Goal: Task Accomplishment & Management: Complete application form

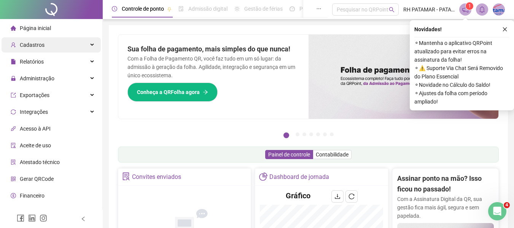
click at [61, 47] on div "Cadastros" at bounding box center [51, 44] width 99 height 15
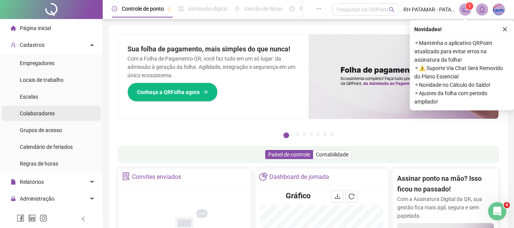
click at [58, 107] on li "Colaboradores" at bounding box center [51, 113] width 99 height 15
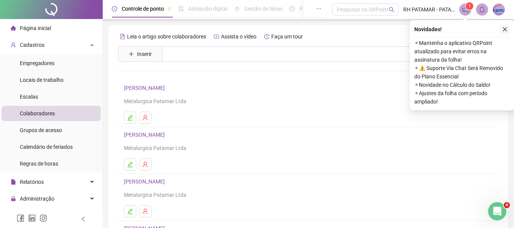
click at [509, 31] on button "button" at bounding box center [504, 29] width 9 height 9
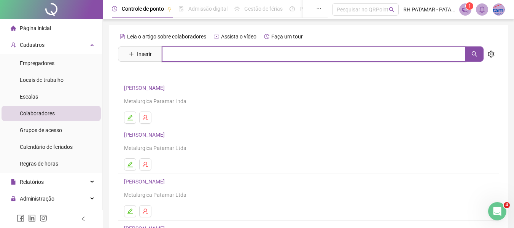
click at [419, 55] on input "text" at bounding box center [314, 53] width 304 height 15
type input "*"
type input "*****"
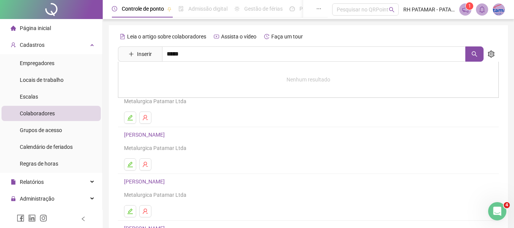
click at [247, 170] on ul at bounding box center [308, 164] width 369 height 12
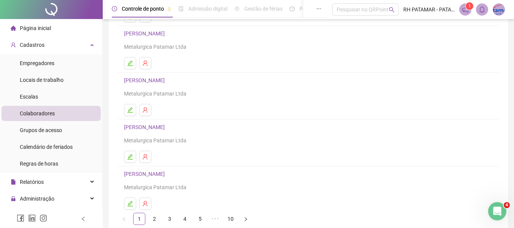
scroll to position [140, 0]
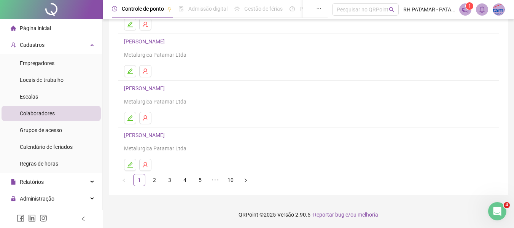
click at [176, 180] on ul "1 2 3 4 5 ••• 10" at bounding box center [308, 180] width 381 height 12
click at [172, 178] on link "3" at bounding box center [169, 179] width 11 height 11
click at [193, 183] on ul "1 2 3 4 5 ••• 10" at bounding box center [308, 180] width 381 height 12
click at [187, 181] on link "4" at bounding box center [184, 179] width 11 height 11
click at [198, 180] on link "5" at bounding box center [199, 179] width 11 height 11
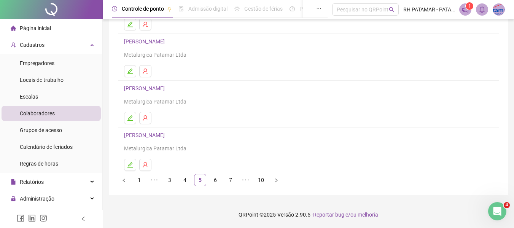
click at [222, 177] on ul "1 ••• 3 4 5 6 7 ••• 10" at bounding box center [308, 180] width 381 height 12
click at [220, 180] on link "6" at bounding box center [215, 179] width 11 height 11
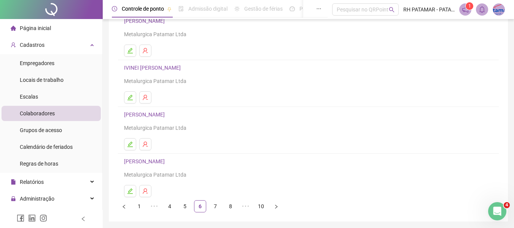
scroll to position [114, 0]
click at [225, 209] on li "8" at bounding box center [231, 206] width 12 height 12
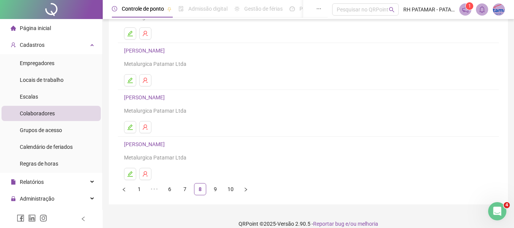
scroll to position [140, 0]
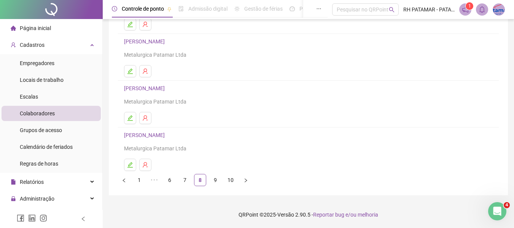
click at [218, 177] on link "9" at bounding box center [215, 179] width 11 height 11
click at [227, 185] on link "10" at bounding box center [230, 179] width 11 height 11
click at [196, 182] on link "8" at bounding box center [199, 179] width 11 height 11
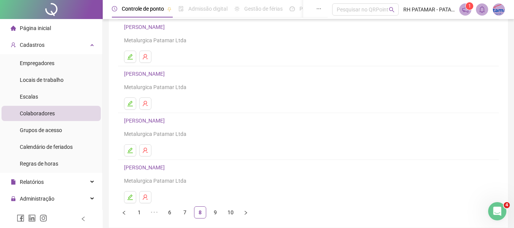
scroll to position [114, 0]
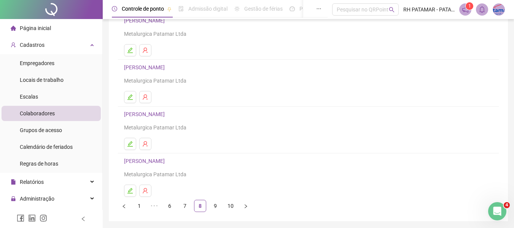
click at [180, 204] on link "7" at bounding box center [184, 205] width 11 height 11
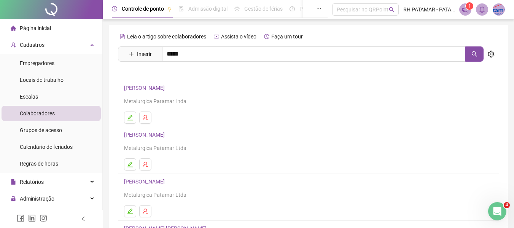
scroll to position [76, 0]
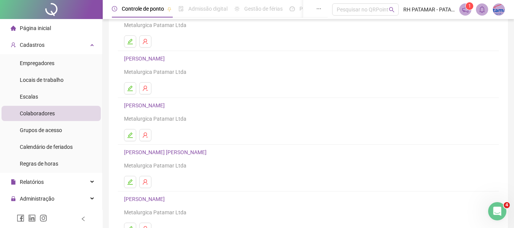
click at [169, 158] on div "[PERSON_NAME] AVELINO BEZERRA Metalurgica Patamar Ltda" at bounding box center [308, 159] width 369 height 22
click at [148, 182] on icon "user-delete" at bounding box center [145, 182] width 6 height 6
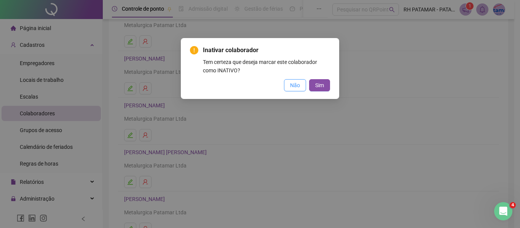
click at [289, 79] on button "Não" at bounding box center [295, 85] width 22 height 12
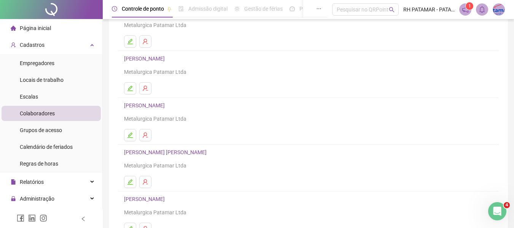
click at [193, 151] on link "[PERSON_NAME] [PERSON_NAME]" at bounding box center [166, 152] width 85 height 6
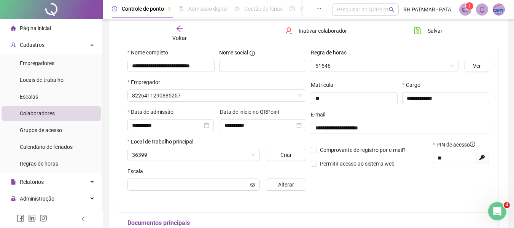
scroll to position [80, 0]
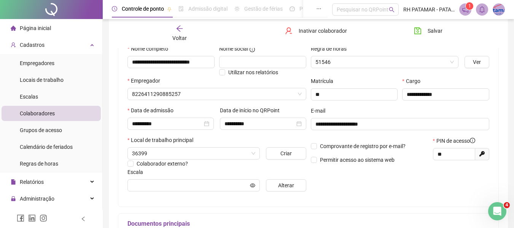
type input "**********"
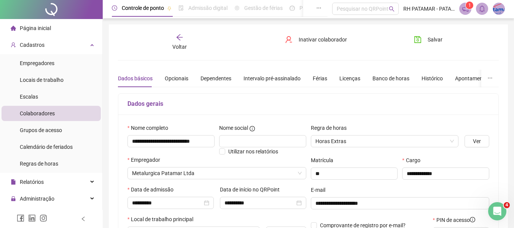
scroll to position [0, 0]
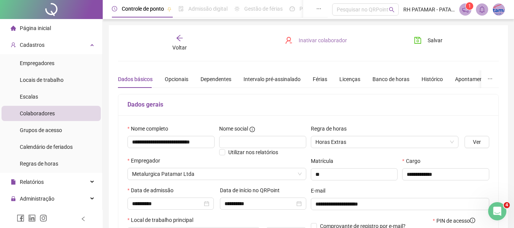
click at [311, 46] on button "Inativar colaborador" at bounding box center [315, 40] width 73 height 12
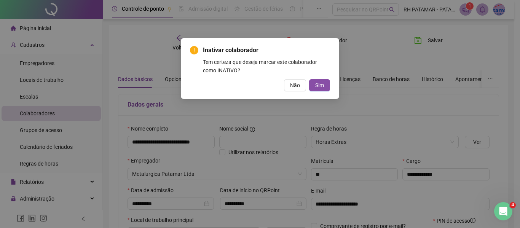
click at [332, 108] on div "Inativar colaborador Tem certeza que deseja marcar este colaborador como INATIV…" at bounding box center [260, 114] width 520 height 228
click at [293, 93] on div "Inativar colaborador Tem certeza que deseja marcar este colaborador como INATIV…" at bounding box center [260, 68] width 158 height 61
click at [294, 91] on button "Não" at bounding box center [295, 85] width 22 height 12
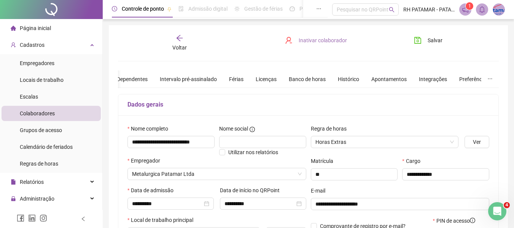
click at [307, 42] on span "Inativar colaborador" at bounding box center [323, 40] width 48 height 8
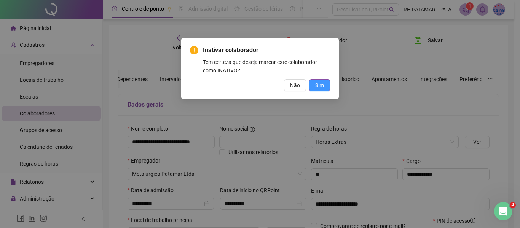
click at [319, 81] on span "Sim" at bounding box center [319, 85] width 9 height 8
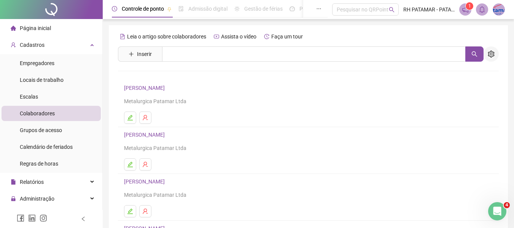
click at [494, 55] on icon "setting" at bounding box center [491, 54] width 6 height 7
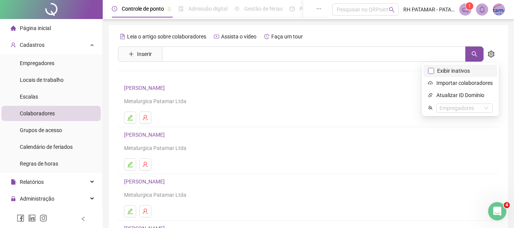
click at [461, 74] on span "Exibir inativos" at bounding box center [453, 71] width 39 height 8
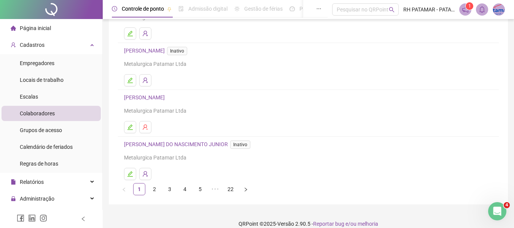
scroll to position [140, 0]
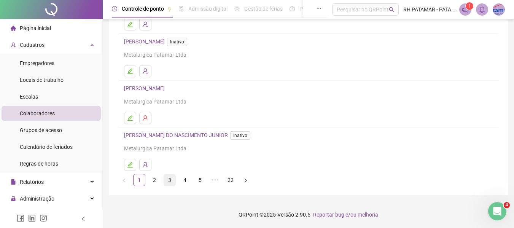
click at [168, 178] on link "3" at bounding box center [169, 179] width 11 height 11
click at [191, 174] on ul "1 2 3 4 5 ••• 22" at bounding box center [308, 180] width 381 height 12
click at [191, 175] on ul "1 2 3 4 5 ••• 22" at bounding box center [308, 180] width 381 height 12
click at [198, 178] on link "5" at bounding box center [199, 179] width 11 height 11
click at [224, 180] on ul "1 ••• 3 4 5 6 7 ••• 22" at bounding box center [308, 180] width 381 height 12
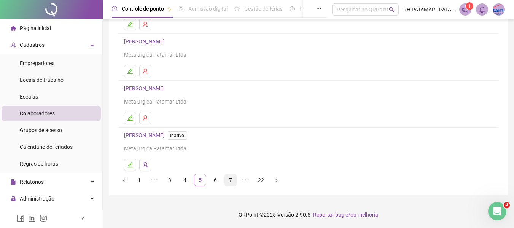
click at [233, 179] on link "7" at bounding box center [230, 179] width 11 height 11
click at [229, 177] on link "9" at bounding box center [230, 179] width 11 height 11
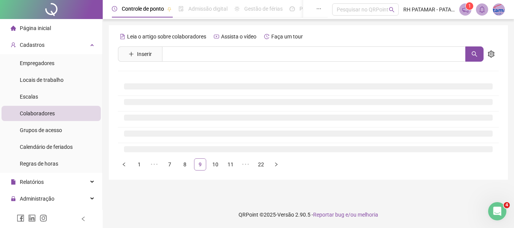
scroll to position [0, 0]
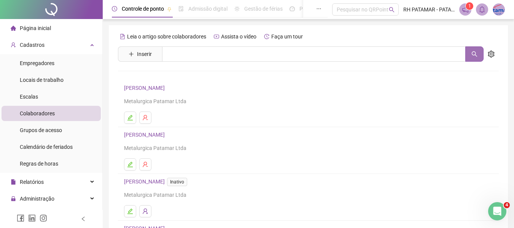
drag, startPoint x: 480, startPoint y: 56, endPoint x: 475, endPoint y: 56, distance: 5.3
click at [478, 56] on button "button" at bounding box center [474, 53] width 18 height 15
click at [473, 56] on icon "search" at bounding box center [475, 54] width 6 height 6
click at [467, 59] on button "button" at bounding box center [474, 53] width 18 height 15
click at [489, 55] on icon "setting" at bounding box center [491, 54] width 7 height 7
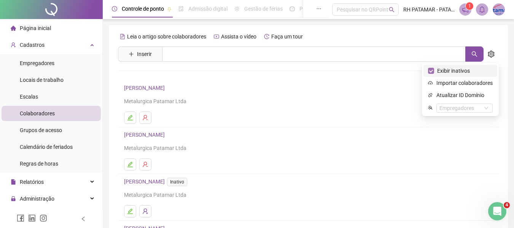
click at [441, 70] on span "Exibir inativos" at bounding box center [453, 71] width 39 height 8
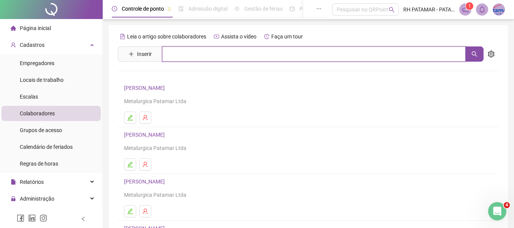
click at [177, 54] on input "text" at bounding box center [314, 53] width 304 height 15
type input "**********"
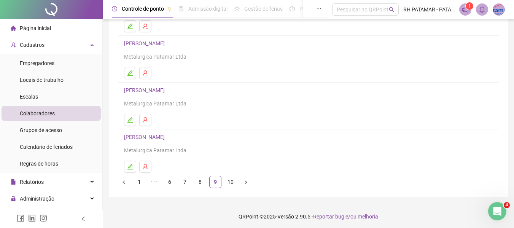
scroll to position [140, 0]
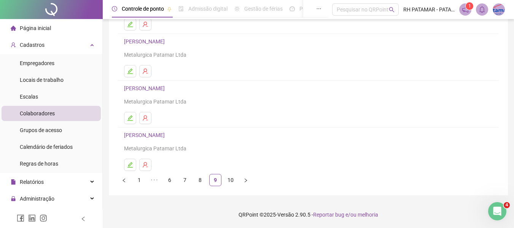
click at [206, 182] on ul "1 ••• 6 7 8 9 10" at bounding box center [308, 180] width 381 height 12
click at [204, 175] on link "8" at bounding box center [199, 179] width 11 height 11
click at [212, 178] on link "9" at bounding box center [215, 179] width 11 height 11
click at [229, 183] on link "10" at bounding box center [230, 179] width 11 height 11
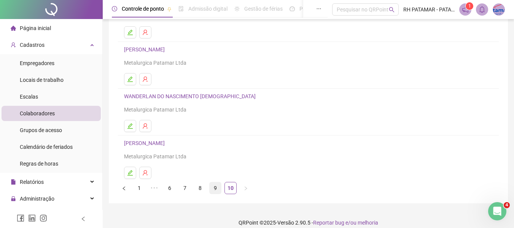
scroll to position [93, 0]
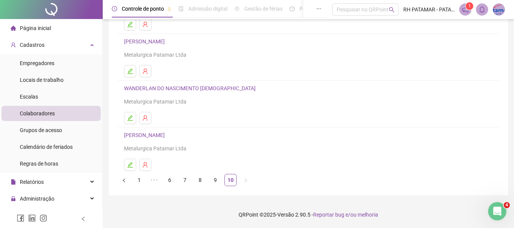
click at [193, 182] on ul "1 ••• 6 7 8 9 10" at bounding box center [308, 180] width 381 height 12
click at [188, 181] on link "7" at bounding box center [184, 179] width 11 height 11
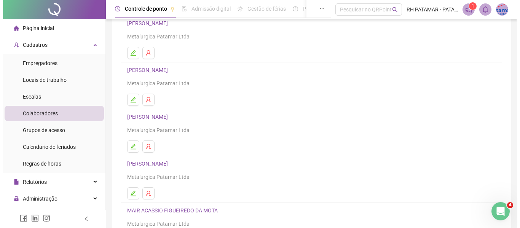
scroll to position [76, 0]
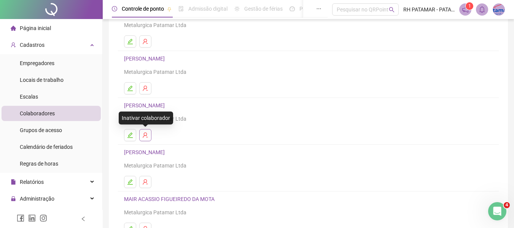
click at [147, 138] on button "button" at bounding box center [145, 135] width 12 height 12
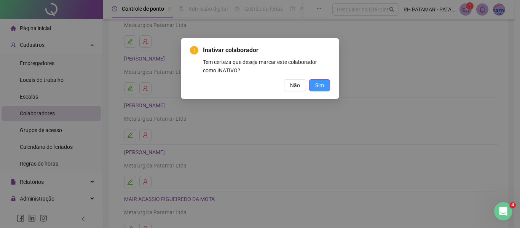
click at [315, 83] on span "Sim" at bounding box center [319, 85] width 9 height 8
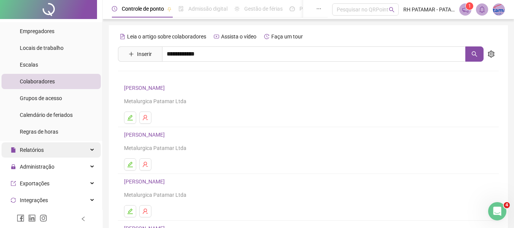
scroll to position [0, 0]
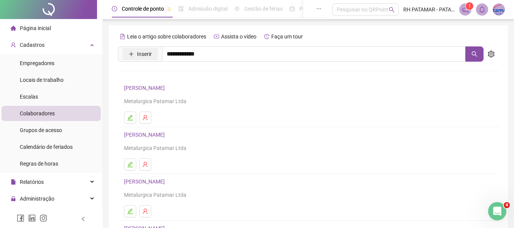
click at [145, 55] on span "Inserir" at bounding box center [144, 54] width 15 height 8
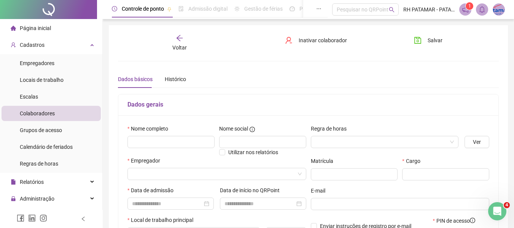
type input "*****"
click at [172, 139] on input "text" at bounding box center [170, 142] width 87 height 12
paste input "**********"
type input "**********"
click at [324, 132] on label "Regra de horas" at bounding box center [331, 128] width 41 height 8
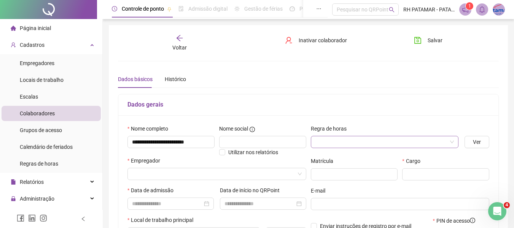
click at [328, 140] on input "search" at bounding box center [381, 141] width 132 height 11
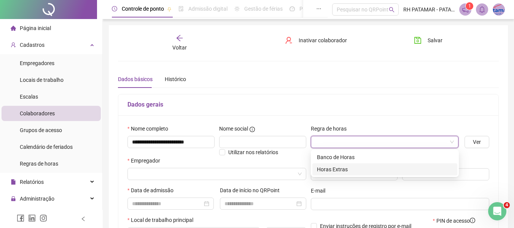
click at [338, 170] on div "Horas Extras" at bounding box center [385, 169] width 136 height 8
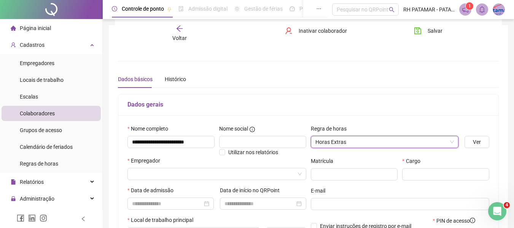
scroll to position [38, 0]
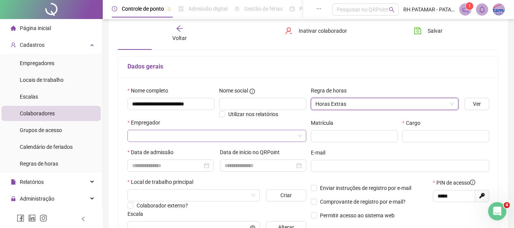
click at [140, 132] on input "search" at bounding box center [213, 135] width 163 height 11
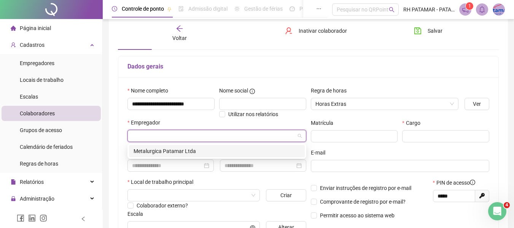
click at [161, 155] on div "Metalurgica Patamar Ltda" at bounding box center [217, 151] width 167 height 8
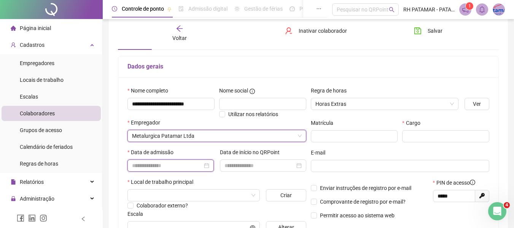
click at [158, 164] on input at bounding box center [167, 165] width 70 height 8
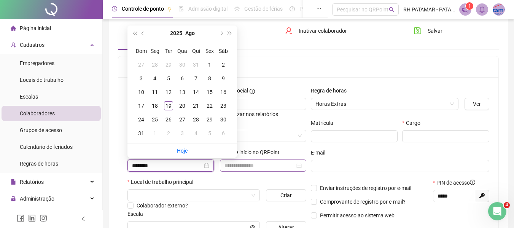
type input "********"
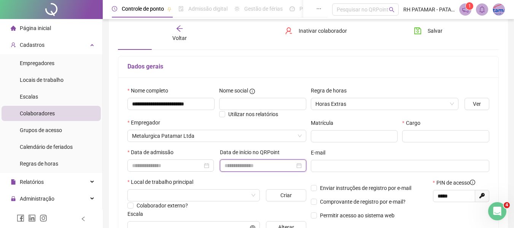
click at [282, 162] on input at bounding box center [260, 165] width 70 height 8
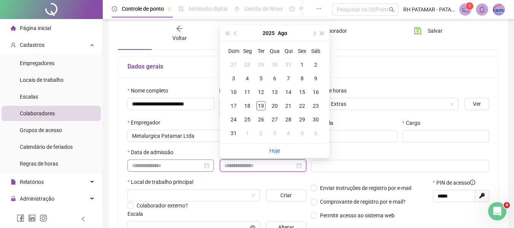
click at [185, 160] on div at bounding box center [170, 165] width 86 height 12
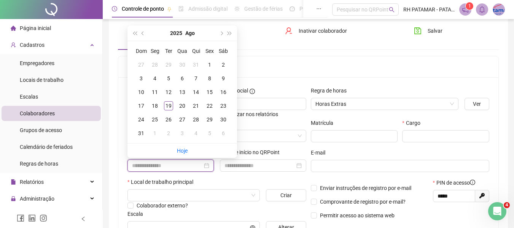
click at [188, 171] on div at bounding box center [170, 165] width 86 height 12
type input "**********"
click at [211, 92] on div "15" at bounding box center [209, 92] width 9 height 9
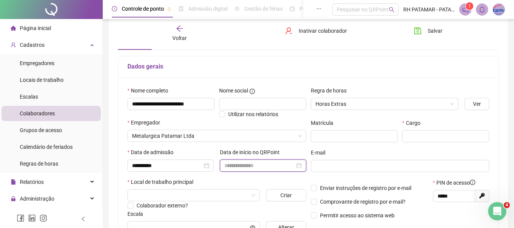
click at [240, 162] on input at bounding box center [260, 165] width 70 height 8
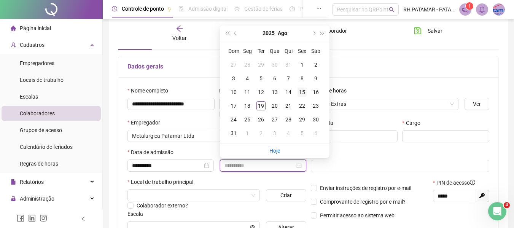
type input "**********"
click at [303, 91] on div "15" at bounding box center [302, 92] width 9 height 9
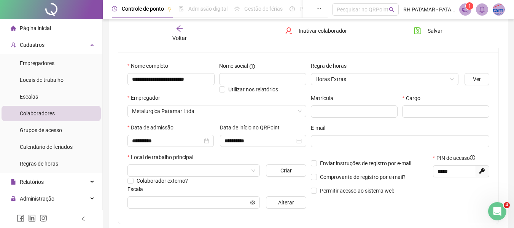
scroll to position [76, 0]
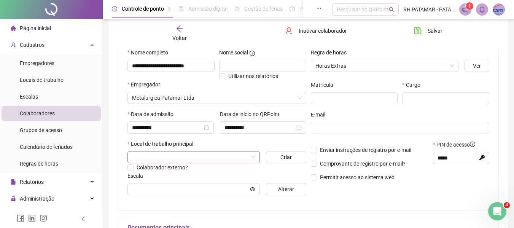
click at [207, 162] on input "search" at bounding box center [190, 156] width 116 height 11
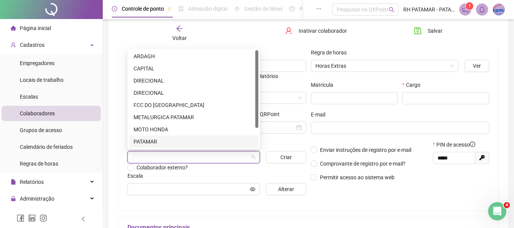
click at [189, 140] on div "PATAMAR" at bounding box center [194, 141] width 120 height 8
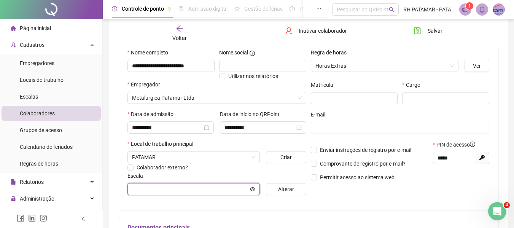
drag, startPoint x: 196, startPoint y: 193, endPoint x: 202, endPoint y: 192, distance: 6.2
click at [196, 193] on input "text" at bounding box center [190, 189] width 116 height 8
click at [283, 190] on span "Alterar" at bounding box center [286, 189] width 16 height 8
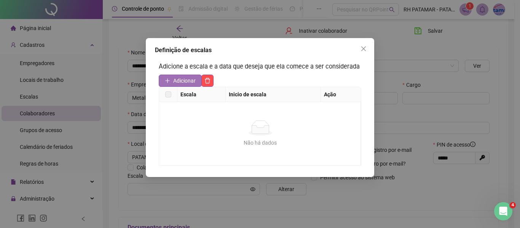
click at [163, 81] on button "Adicionar" at bounding box center [180, 81] width 43 height 12
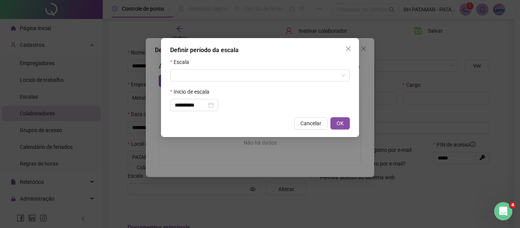
click at [200, 69] on div "Escala" at bounding box center [260, 63] width 180 height 11
click at [202, 76] on input "search" at bounding box center [257, 75] width 164 height 11
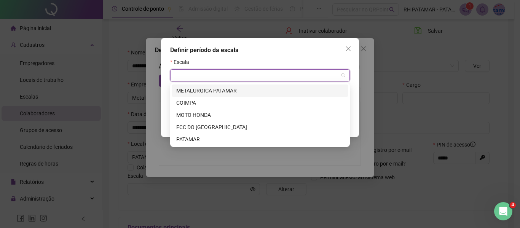
click at [210, 88] on div "METALURGICA PATAMAR" at bounding box center [259, 90] width 167 height 8
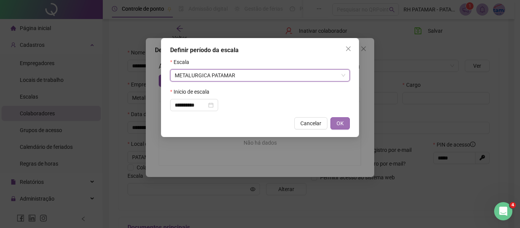
click at [336, 121] on button "OK" at bounding box center [339, 123] width 19 height 12
type input "**********"
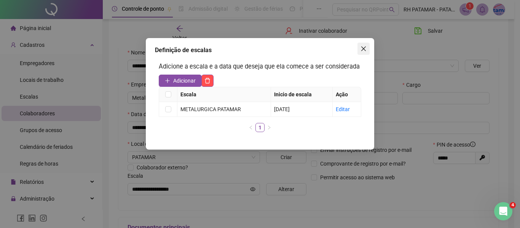
click at [367, 47] on span "Close" at bounding box center [363, 49] width 12 height 6
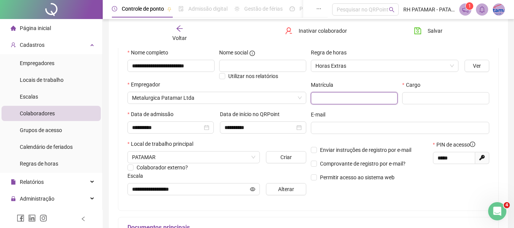
click at [363, 98] on input "text" at bounding box center [354, 98] width 87 height 12
type input "**"
drag, startPoint x: 460, startPoint y: 159, endPoint x: 418, endPoint y: 164, distance: 42.5
click at [418, 164] on div "Enviar instruções de registro por e-mail Comprovante de registro por e-mail? Pe…" at bounding box center [400, 163] width 183 height 46
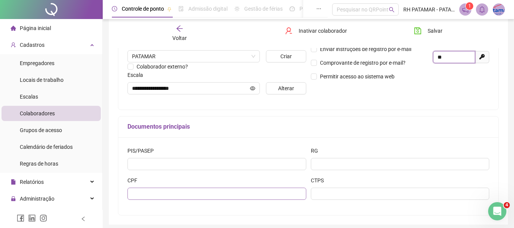
scroll to position [190, 0]
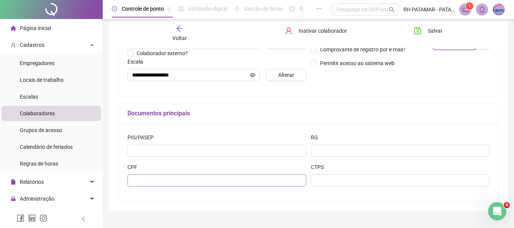
type input "**"
click at [174, 182] on input "text" at bounding box center [216, 180] width 179 height 12
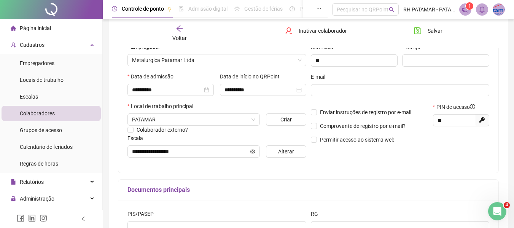
scroll to position [38, 0]
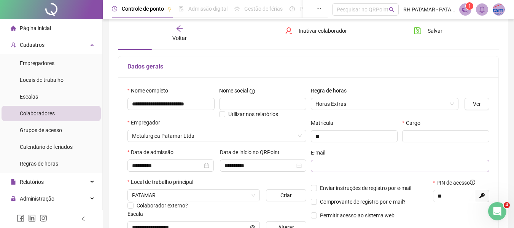
type input "**********"
click at [335, 161] on span at bounding box center [400, 166] width 179 height 12
paste input "**********"
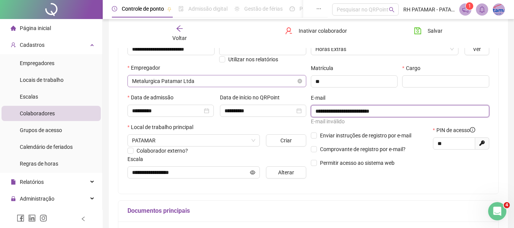
scroll to position [92, 0]
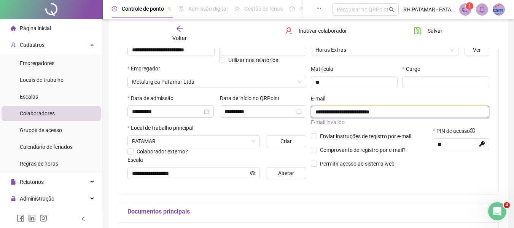
type input "**********"
click at [347, 175] on div "**********" at bounding box center [400, 108] width 183 height 153
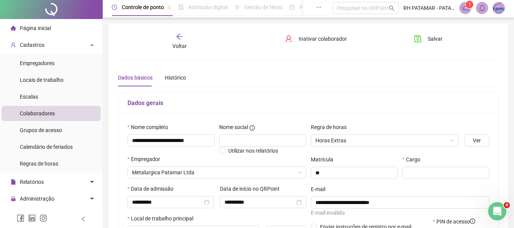
scroll to position [0, 0]
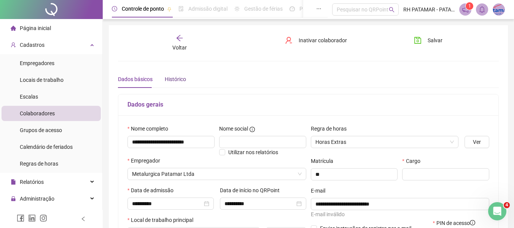
click at [172, 76] on div "Histórico" at bounding box center [175, 79] width 21 height 8
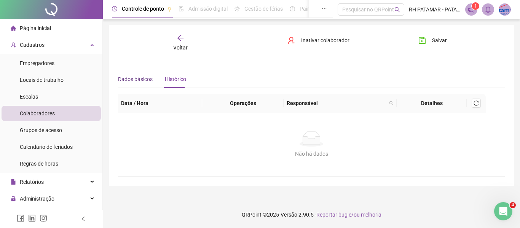
click at [126, 79] on div "Dados básicos" at bounding box center [135, 79] width 35 height 8
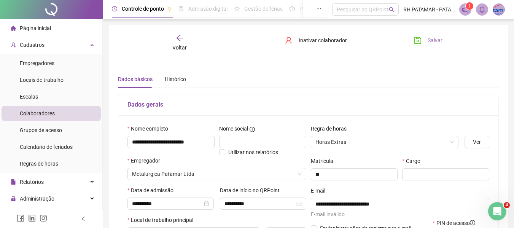
click at [428, 41] on span "Salvar" at bounding box center [435, 40] width 15 height 8
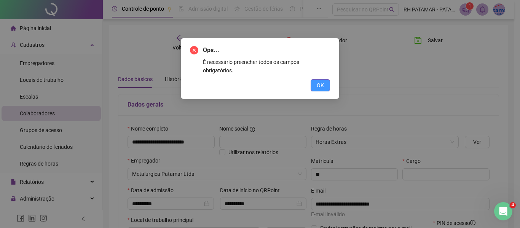
click at [325, 79] on button "OK" at bounding box center [320, 85] width 19 height 12
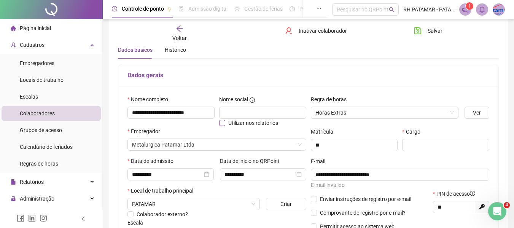
scroll to position [38, 0]
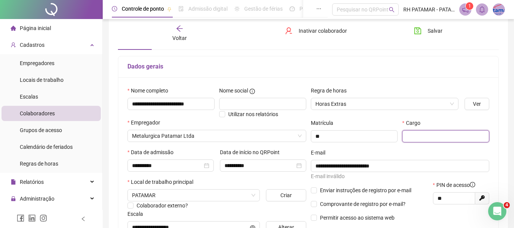
click at [417, 138] on input "text" at bounding box center [445, 136] width 87 height 12
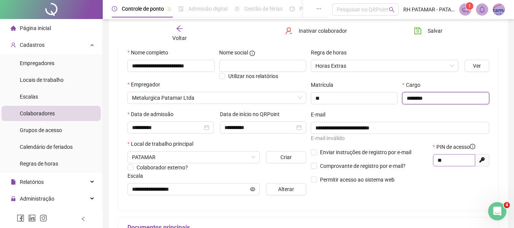
scroll to position [0, 0]
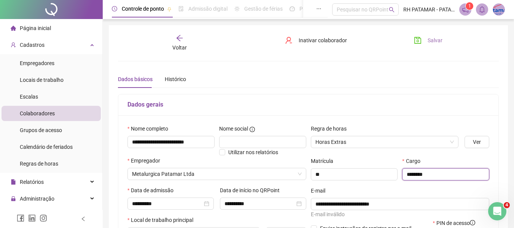
type input "********"
click at [433, 41] on span "Salvar" at bounding box center [435, 40] width 15 height 8
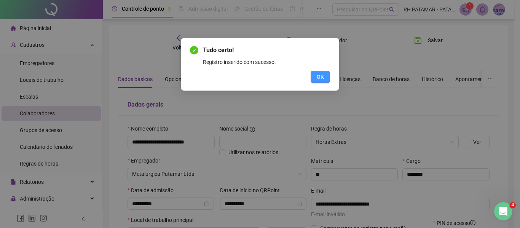
click at [320, 79] on span "OK" at bounding box center [320, 77] width 7 height 8
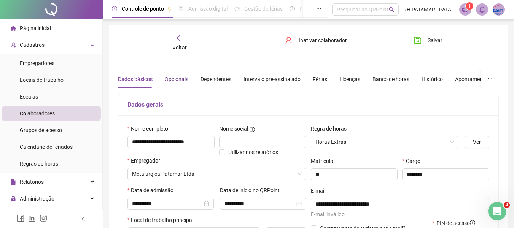
click at [182, 77] on div "Opcionais" at bounding box center [177, 79] width 24 height 8
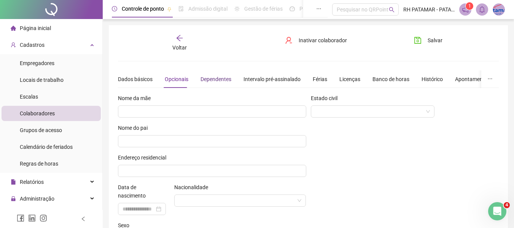
click at [212, 83] on div "Dependentes" at bounding box center [216, 79] width 31 height 8
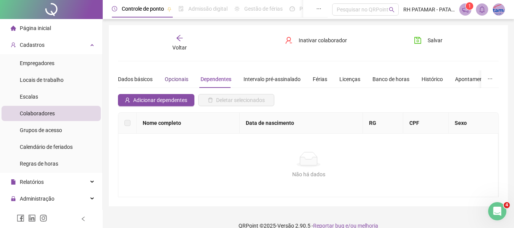
click at [170, 80] on div "Opcionais" at bounding box center [177, 79] width 24 height 8
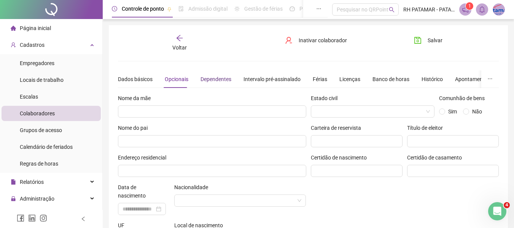
click at [228, 75] on div "Dependentes" at bounding box center [216, 79] width 31 height 8
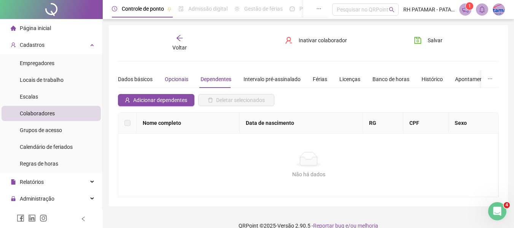
click at [183, 80] on div "Opcionais" at bounding box center [177, 79] width 24 height 8
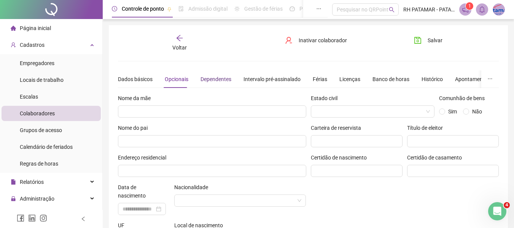
click at [205, 83] on div "Dependentes" at bounding box center [216, 79] width 31 height 8
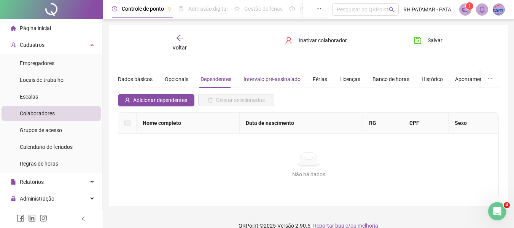
click at [246, 80] on div "Intervalo pré-assinalado" at bounding box center [272, 79] width 57 height 8
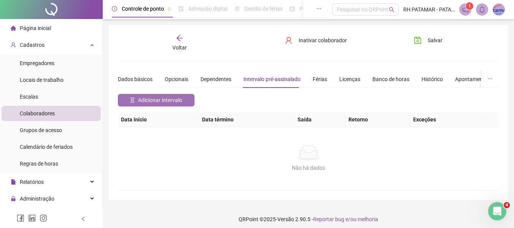
click at [153, 100] on span "Adicionar intervalo" at bounding box center [160, 100] width 44 height 8
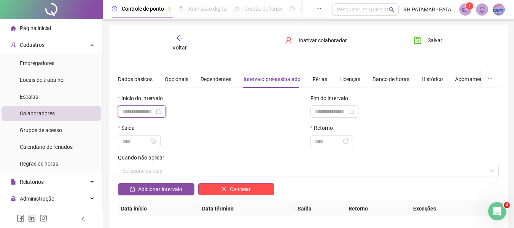
click at [128, 109] on input at bounding box center [139, 111] width 32 height 8
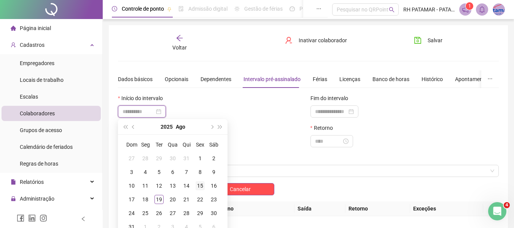
type input "**********"
click at [197, 189] on div "15" at bounding box center [200, 185] width 9 height 9
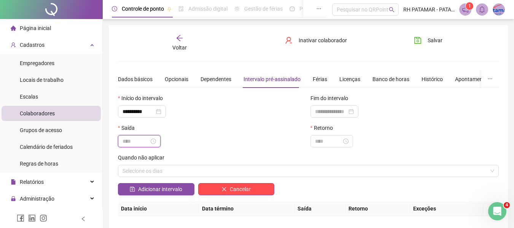
click at [124, 137] on input at bounding box center [136, 141] width 27 height 8
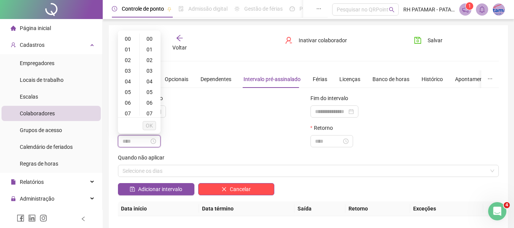
type input "*****"
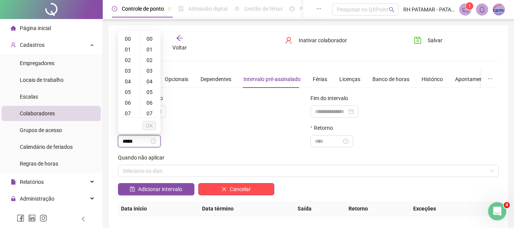
type input "*****"
click at [128, 52] on div "12" at bounding box center [128, 52] width 18 height 11
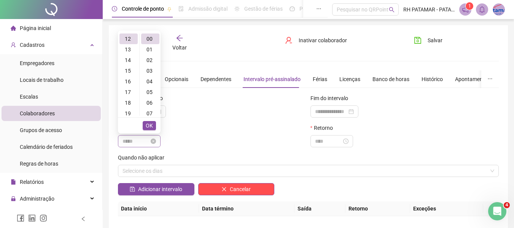
type input "*****"
click at [146, 122] on span "OK" at bounding box center [149, 125] width 7 height 8
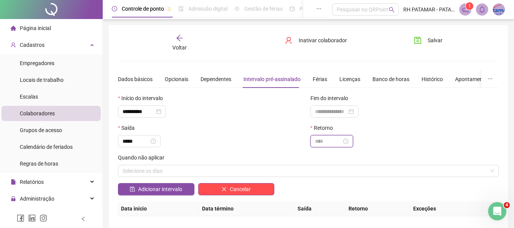
click at [317, 145] on input at bounding box center [328, 141] width 27 height 8
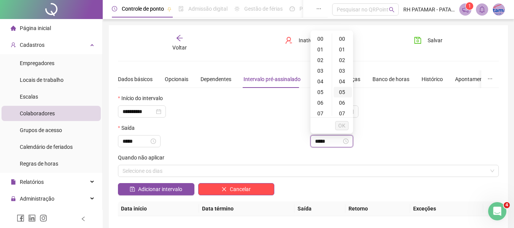
type input "*****"
click at [320, 67] on div "13" at bounding box center [321, 63] width 18 height 11
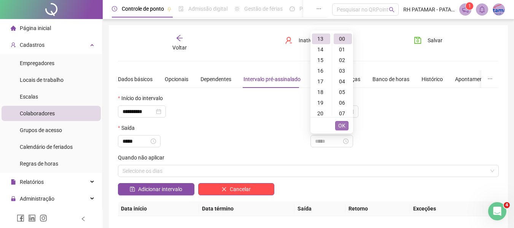
type input "*****"
click at [343, 128] on span "OK" at bounding box center [341, 125] width 7 height 8
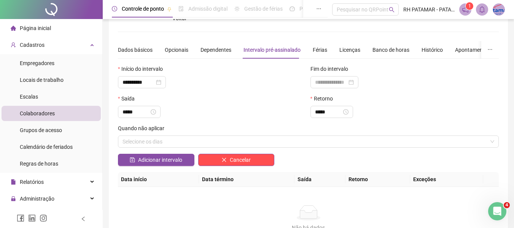
scroll to position [38, 0]
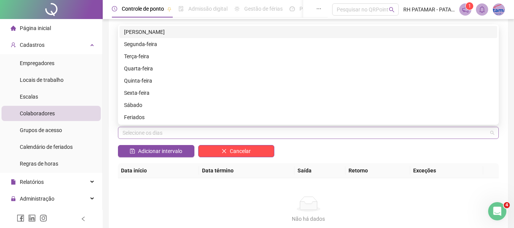
click at [131, 134] on div "Selecione os dias" at bounding box center [308, 133] width 381 height 12
click at [335, 155] on div "Adicionar intervalo Cancelar" at bounding box center [308, 154] width 385 height 18
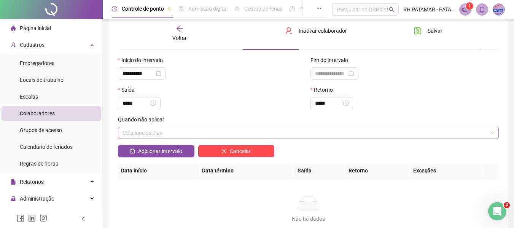
click at [331, 134] on div "Selecione os dias" at bounding box center [308, 133] width 381 height 12
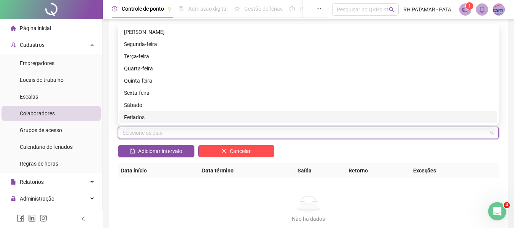
click at [311, 150] on div "Adicionar intervalo Cancelar" at bounding box center [308, 154] width 385 height 18
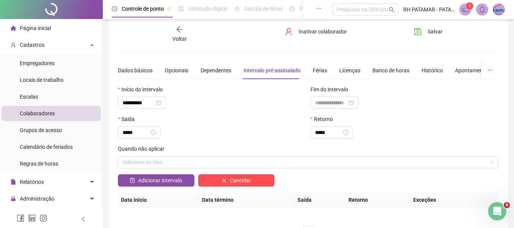
scroll to position [0, 0]
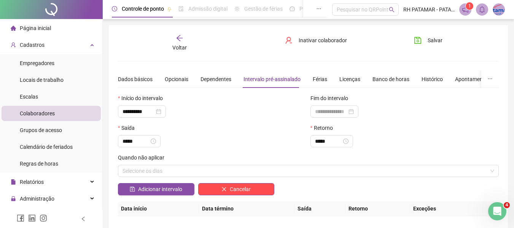
click at [309, 80] on div "Dados básicos Opcionais Dependentes Intervalo pré-assinalado Férias Licenças Ba…" at bounding box center [345, 79] width 455 height 18
click at [325, 82] on div "Férias" at bounding box center [320, 79] width 14 height 8
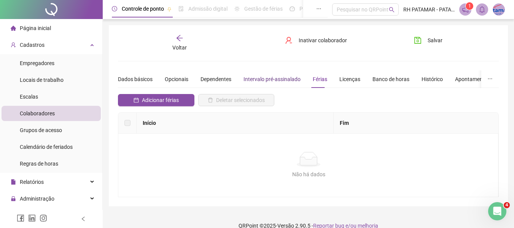
click at [269, 82] on div "Intervalo pré-assinalado" at bounding box center [272, 79] width 57 height 8
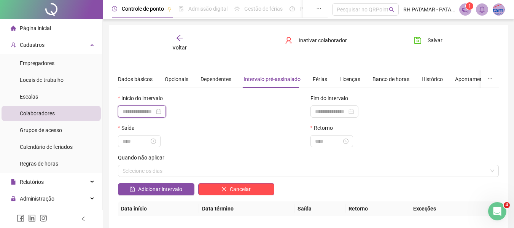
click at [149, 113] on input at bounding box center [139, 111] width 32 height 8
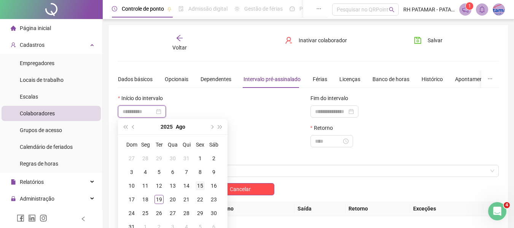
type input "**********"
click at [195, 186] on td "15" at bounding box center [200, 186] width 14 height 14
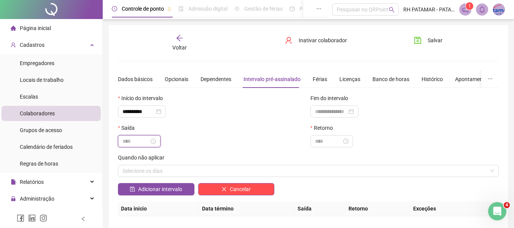
click at [137, 140] on input at bounding box center [136, 141] width 27 height 8
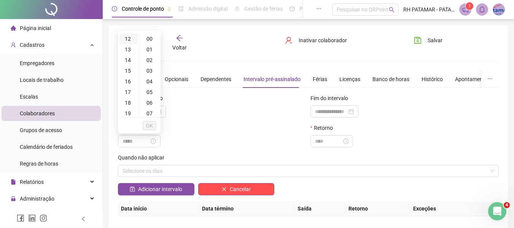
click at [128, 36] on div "12" at bounding box center [128, 38] width 18 height 11
type input "*****"
click at [153, 123] on button "OK" at bounding box center [149, 125] width 13 height 9
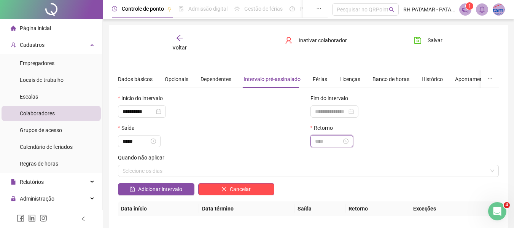
click at [339, 141] on input at bounding box center [328, 141] width 27 height 8
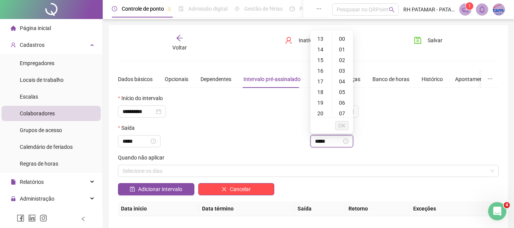
type input "*****"
click at [320, 38] on div "13" at bounding box center [321, 38] width 18 height 11
type input "*****"
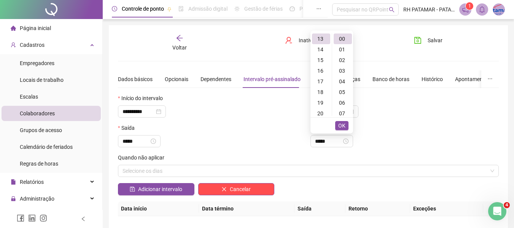
click at [340, 123] on span "OK" at bounding box center [341, 125] width 7 height 8
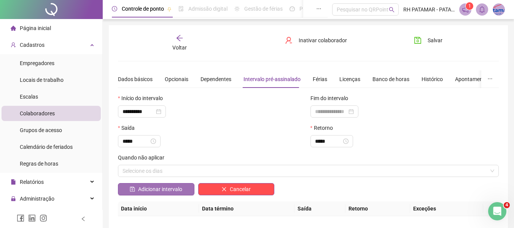
click at [172, 189] on span "Adicionar intervalo" at bounding box center [160, 189] width 44 height 8
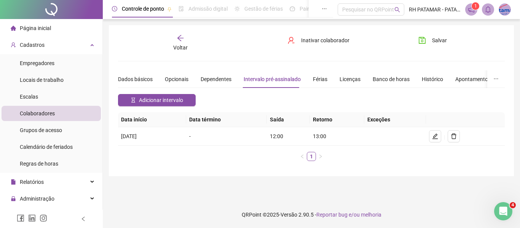
click at [307, 81] on div "Dados básicos Opcionais Dependentes Intervalo pré-assinalado Férias Licenças Ba…" at bounding box center [345, 79] width 455 height 18
click at [314, 80] on div "Férias" at bounding box center [320, 79] width 14 height 8
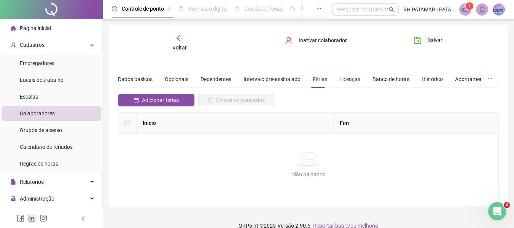
click at [340, 82] on div "Licenças" at bounding box center [349, 79] width 21 height 8
click at [271, 80] on div "Intervalo pré-assinalado" at bounding box center [272, 79] width 57 height 8
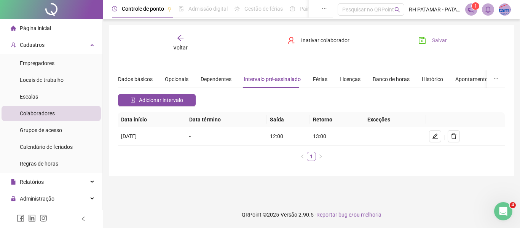
click at [440, 38] on span "Salvar" at bounding box center [439, 40] width 15 height 8
click at [181, 38] on icon "arrow-left" at bounding box center [180, 38] width 6 height 6
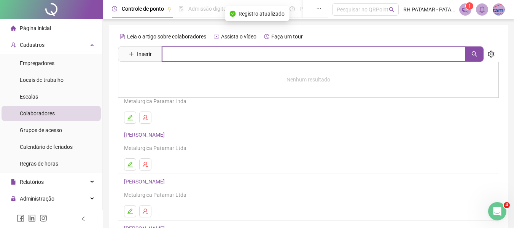
click at [196, 59] on input "text" at bounding box center [314, 53] width 304 height 15
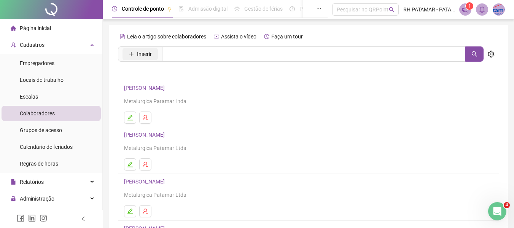
click at [146, 56] on span "Inserir" at bounding box center [144, 54] width 15 height 8
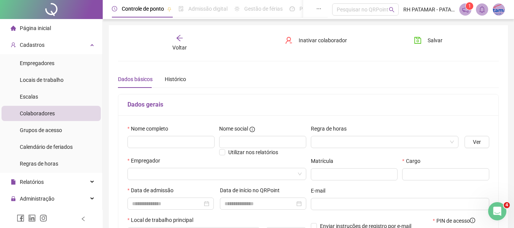
type input "*****"
click at [161, 144] on input "text" at bounding box center [170, 142] width 87 height 12
paste input "**********"
type input "**********"
drag, startPoint x: 401, startPoint y: 129, endPoint x: 405, endPoint y: 138, distance: 9.9
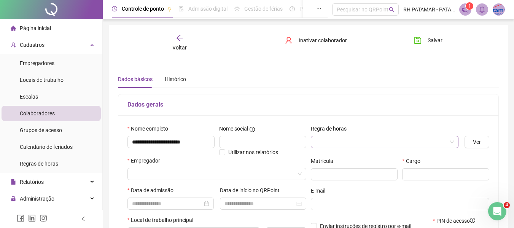
click at [401, 130] on div "Regra de horas" at bounding box center [385, 129] width 148 height 11
drag, startPoint x: 406, startPoint y: 140, endPoint x: 401, endPoint y: 144, distance: 5.4
click at [405, 140] on input "search" at bounding box center [381, 141] width 132 height 11
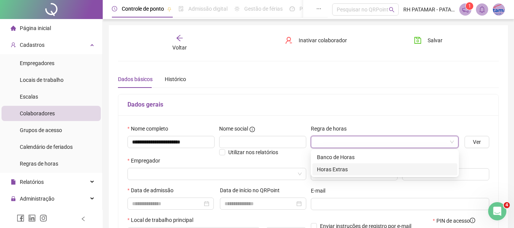
click at [378, 173] on div "Horas Extras" at bounding box center [385, 169] width 136 height 8
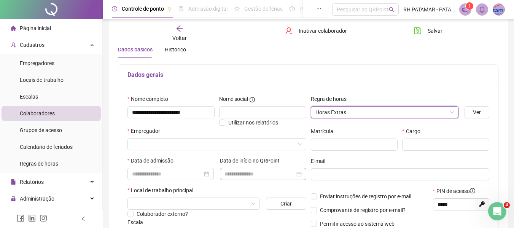
scroll to position [38, 0]
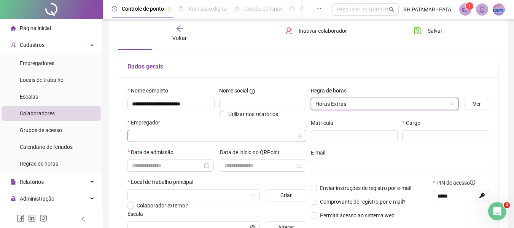
click at [232, 138] on input "search" at bounding box center [213, 135] width 163 height 11
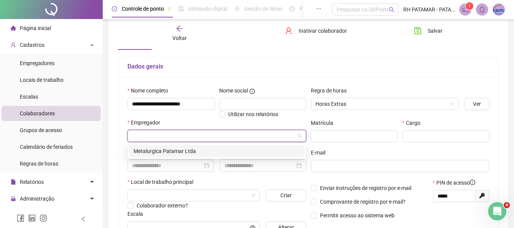
click at [223, 155] on div "Metalurgica Patamar Ltda" at bounding box center [217, 151] width 167 height 8
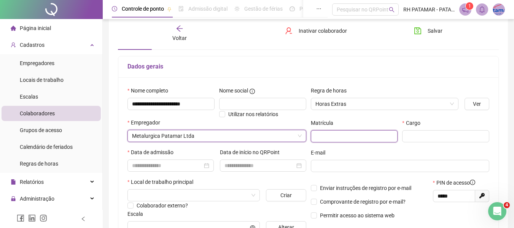
click at [356, 132] on input "text" at bounding box center [354, 136] width 87 height 12
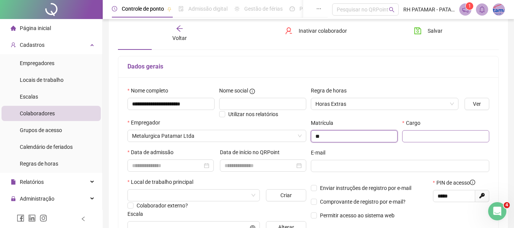
type input "**"
click at [448, 137] on input "text" at bounding box center [445, 136] width 87 height 12
type input "**********"
click at [427, 170] on span at bounding box center [400, 166] width 179 height 12
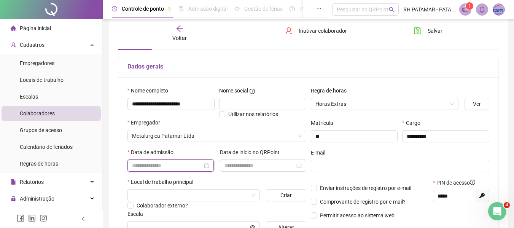
click at [159, 168] on input at bounding box center [167, 165] width 70 height 8
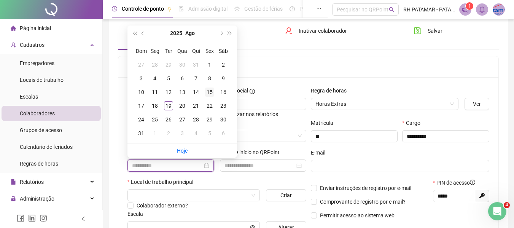
type input "**********"
click at [210, 93] on div "15" at bounding box center [209, 92] width 9 height 9
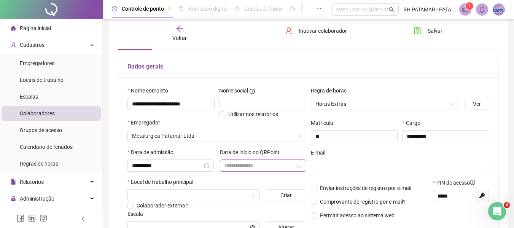
click at [221, 167] on div at bounding box center [263, 165] width 86 height 12
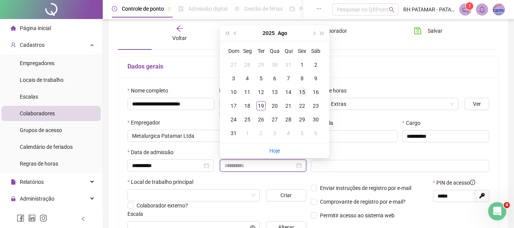
type input "**********"
drag, startPoint x: 299, startPoint y: 92, endPoint x: 294, endPoint y: 93, distance: 5.4
click at [299, 92] on div "15" at bounding box center [302, 92] width 9 height 9
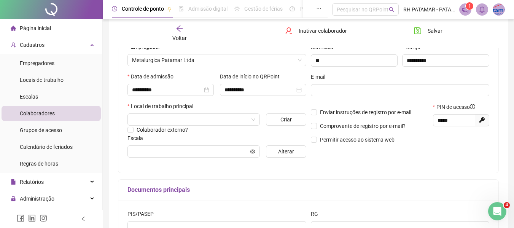
scroll to position [114, 0]
click at [202, 120] on input "search" at bounding box center [190, 118] width 116 height 11
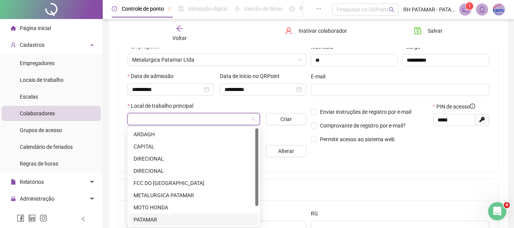
click at [175, 217] on div "PATAMAR" at bounding box center [194, 219] width 120 height 8
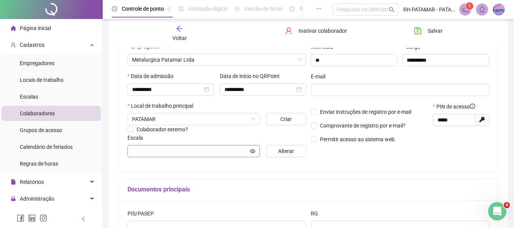
click at [143, 145] on span at bounding box center [193, 151] width 132 height 12
click at [297, 155] on button "Alterar" at bounding box center [286, 151] width 40 height 12
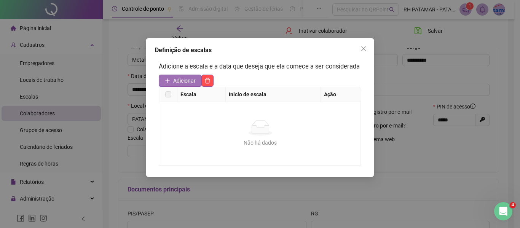
click at [168, 77] on button "Adicionar" at bounding box center [180, 81] width 43 height 12
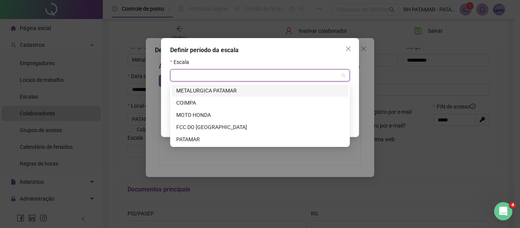
click at [207, 75] on input "search" at bounding box center [257, 75] width 164 height 11
click at [223, 88] on div "METALURGICA PATAMAR" at bounding box center [259, 90] width 167 height 8
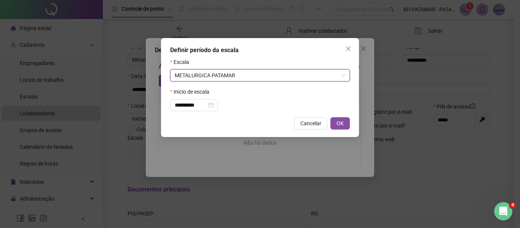
drag, startPoint x: 339, startPoint y: 126, endPoint x: 333, endPoint y: 127, distance: 6.6
click at [336, 126] on button "OK" at bounding box center [339, 123] width 19 height 12
type input "**********"
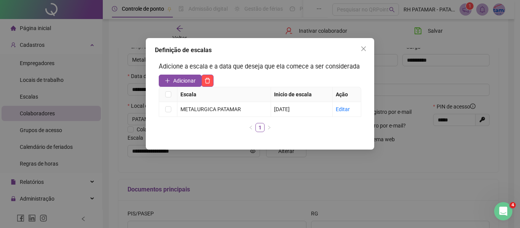
click at [361, 55] on div "Definição de escalas Adicione a escala e a data que deseja que ela comece a ser…" at bounding box center [260, 94] width 228 height 112
click at [361, 52] on button "Close" at bounding box center [363, 49] width 12 height 12
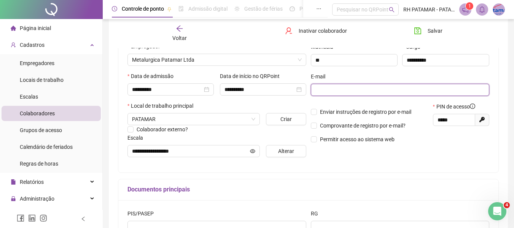
click at [351, 92] on input "text" at bounding box center [399, 90] width 168 height 8
paste input "**********"
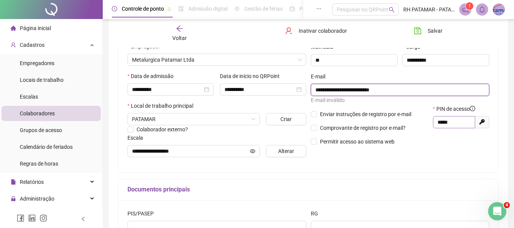
type input "**********"
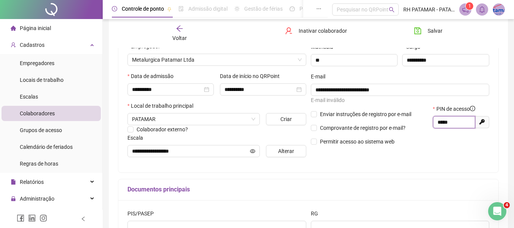
drag, startPoint x: 456, startPoint y: 121, endPoint x: 431, endPoint y: 125, distance: 24.7
click at [431, 125] on div "PIN de acesso ***** Gerar novo pin" at bounding box center [461, 128] width 61 height 46
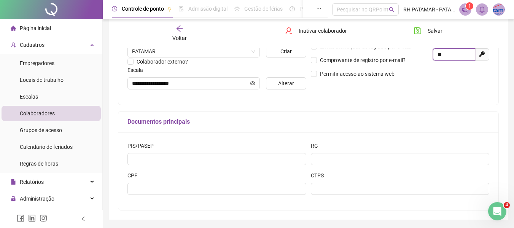
scroll to position [190, 0]
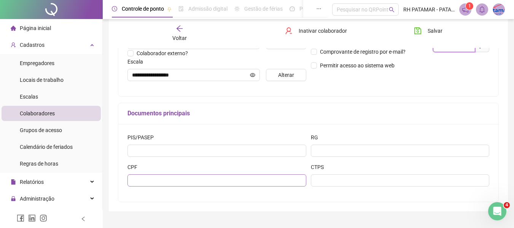
type input "**"
click at [176, 180] on input "text" at bounding box center [216, 180] width 179 height 12
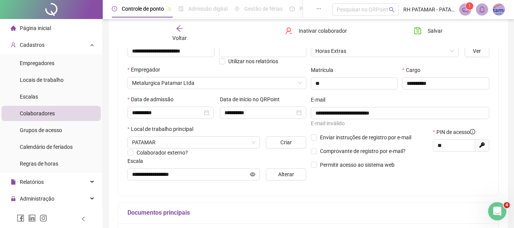
scroll to position [0, 0]
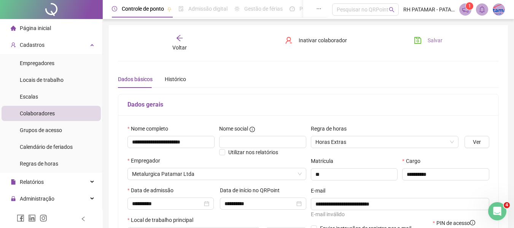
type input "**********"
click at [446, 41] on button "Salvar" at bounding box center [428, 40] width 40 height 12
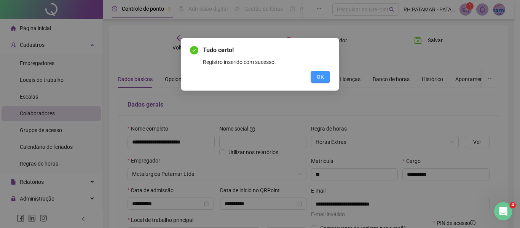
click at [323, 76] on span "OK" at bounding box center [320, 77] width 7 height 8
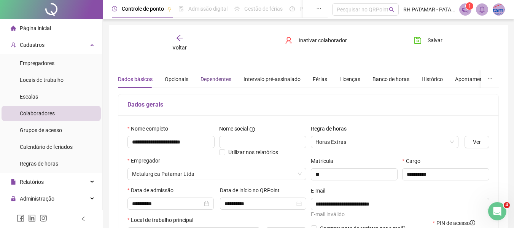
click at [210, 80] on div "Dependentes" at bounding box center [216, 79] width 31 height 8
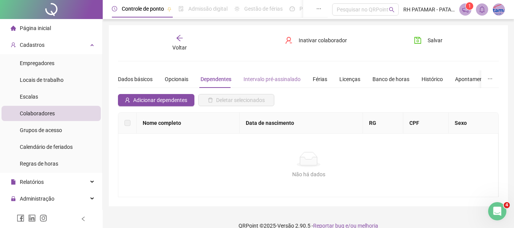
click at [255, 83] on div "Intervalo pré-assinalado" at bounding box center [272, 79] width 57 height 18
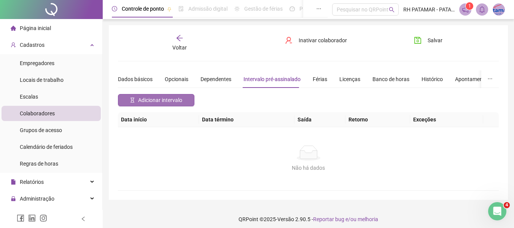
click at [180, 97] on span "Adicionar intervalo" at bounding box center [160, 100] width 44 height 8
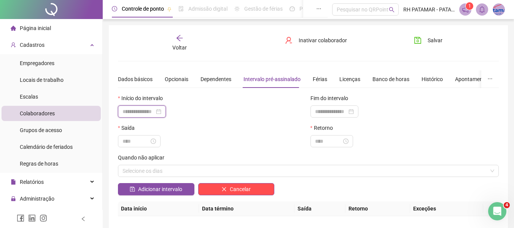
click at [144, 112] on input at bounding box center [139, 111] width 32 height 8
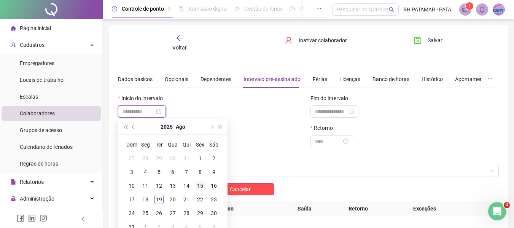
type input "**********"
click at [198, 188] on div "15" at bounding box center [200, 185] width 9 height 9
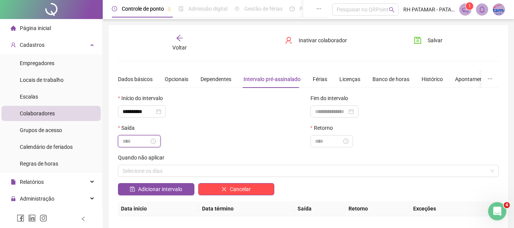
click at [142, 142] on input at bounding box center [136, 141] width 27 height 8
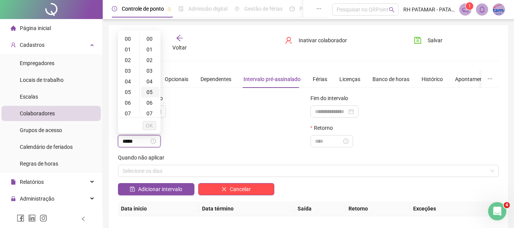
type input "*****"
click at [126, 94] on div "12" at bounding box center [128, 90] width 18 height 11
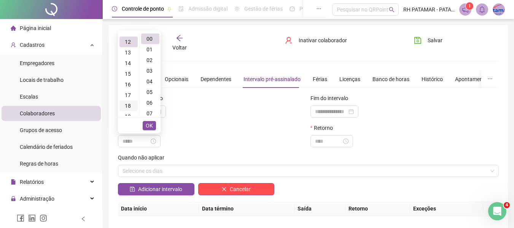
scroll to position [128, 0]
type input "*****"
click at [144, 126] on button "OK" at bounding box center [149, 125] width 13 height 9
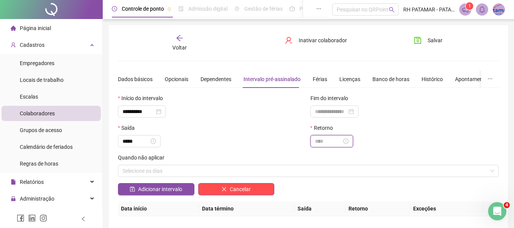
click at [327, 139] on input at bounding box center [328, 141] width 27 height 8
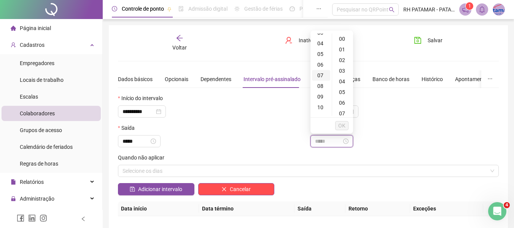
type input "*****"
click at [323, 100] on div "13" at bounding box center [321, 101] width 18 height 11
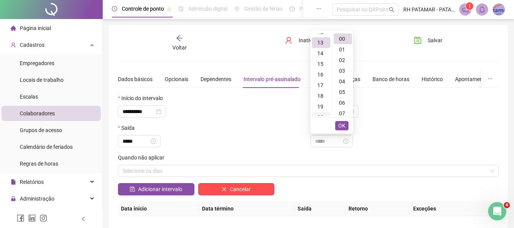
scroll to position [139, 0]
type input "*****"
click at [345, 124] on span "OK" at bounding box center [341, 125] width 7 height 8
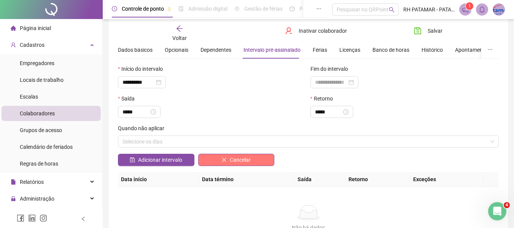
scroll to position [38, 0]
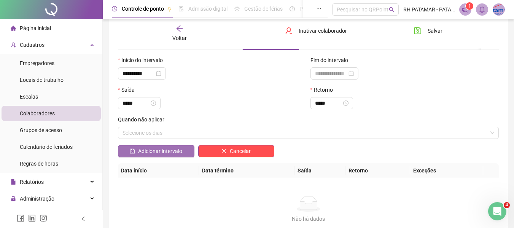
click at [169, 152] on span "Adicionar intervalo" at bounding box center [160, 151] width 44 height 8
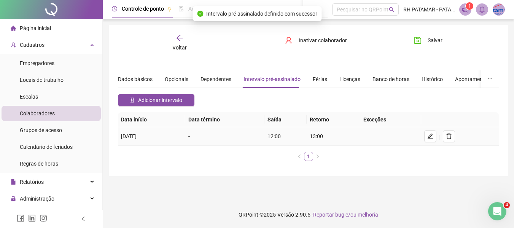
scroll to position [0, 0]
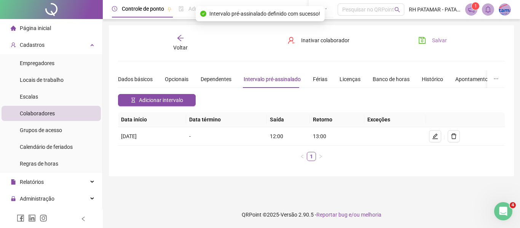
click at [436, 41] on span "Salvar" at bounding box center [439, 40] width 15 height 8
click at [425, 42] on icon "save" at bounding box center [422, 41] width 8 height 8
click at [174, 43] on div "Voltar" at bounding box center [180, 43] width 59 height 18
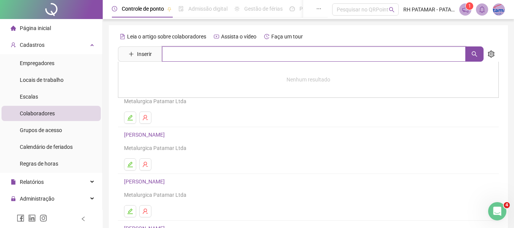
click at [189, 56] on input "text" at bounding box center [314, 53] width 304 height 15
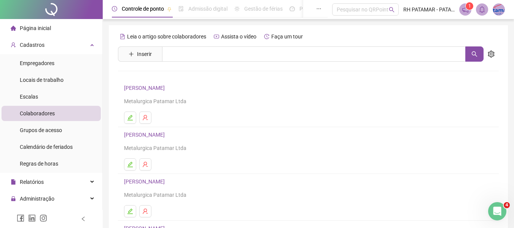
click at [274, 130] on h4 "[PERSON_NAME]" at bounding box center [308, 134] width 369 height 9
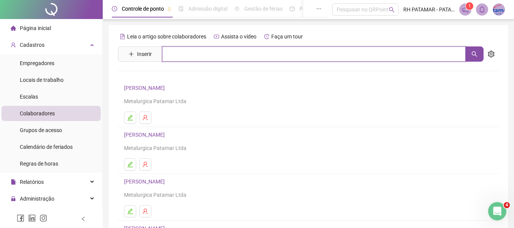
click at [196, 53] on input "text" at bounding box center [314, 53] width 304 height 15
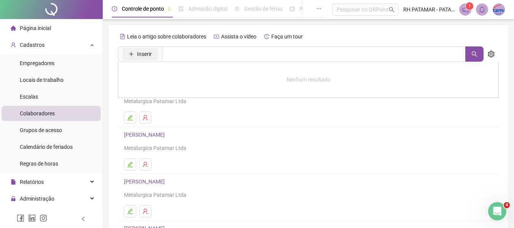
click at [132, 59] on button "Inserir" at bounding box center [140, 54] width 35 height 12
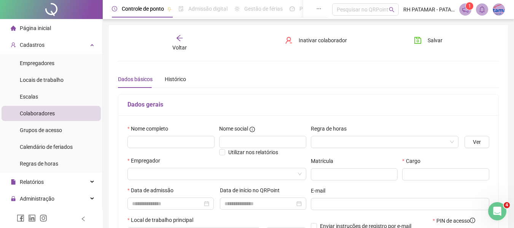
type input "*****"
drag, startPoint x: 180, startPoint y: 140, endPoint x: 176, endPoint y: 142, distance: 4.6
click at [180, 140] on input "text" at bounding box center [170, 142] width 87 height 12
paste input "**********"
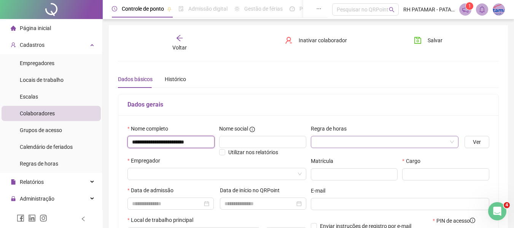
type input "**********"
click at [354, 146] on input "search" at bounding box center [381, 141] width 132 height 11
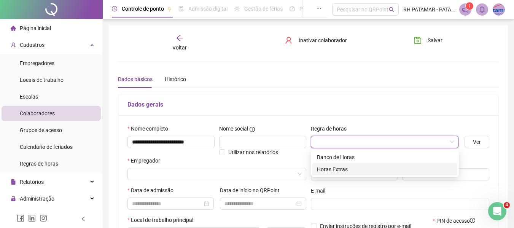
click at [355, 167] on div "Horas Extras" at bounding box center [385, 169] width 136 height 8
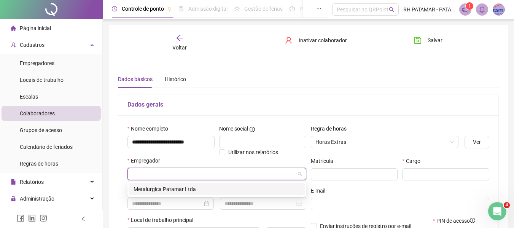
click at [204, 174] on input "search" at bounding box center [213, 173] width 163 height 11
click at [212, 189] on div "Metalurgica Patamar Ltda" at bounding box center [217, 189] width 167 height 8
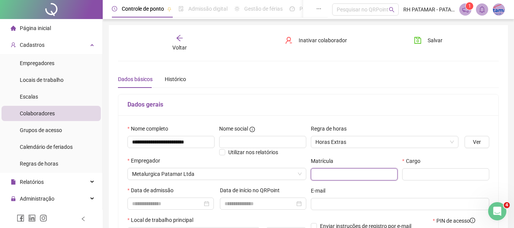
click at [353, 176] on input "text" at bounding box center [354, 174] width 87 height 12
type input "**"
click at [407, 177] on input "text" at bounding box center [445, 174] width 87 height 12
paste input "**********"
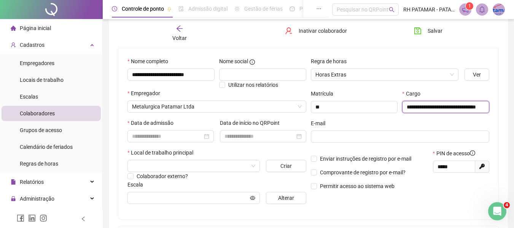
scroll to position [76, 0]
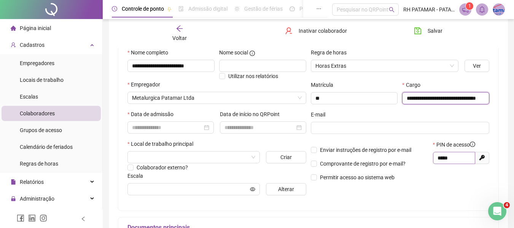
type input "**********"
drag, startPoint x: 462, startPoint y: 157, endPoint x: 428, endPoint y: 162, distance: 35.0
click at [428, 162] on div "Enviar instruções de registro por e-mail Comprovante de registro por e-mail? Pe…" at bounding box center [400, 163] width 183 height 46
click at [178, 132] on div at bounding box center [170, 127] width 86 height 12
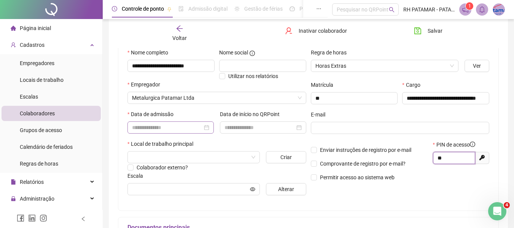
type input "**"
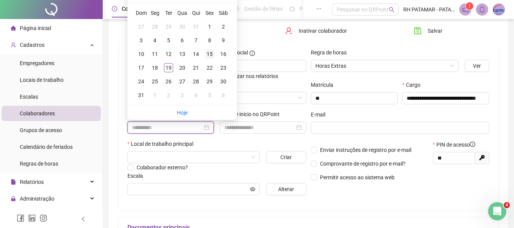
type input "**********"
drag, startPoint x: 208, startPoint y: 56, endPoint x: 214, endPoint y: 60, distance: 7.7
click at [208, 56] on div "15" at bounding box center [209, 53] width 9 height 9
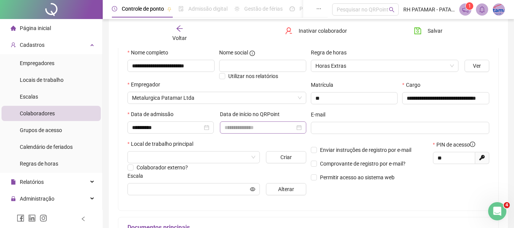
click at [229, 122] on div at bounding box center [263, 127] width 86 height 12
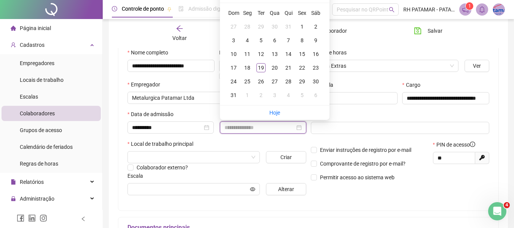
click at [228, 128] on input at bounding box center [260, 127] width 70 height 8
type input "**********"
click at [299, 53] on div "15" at bounding box center [302, 53] width 9 height 9
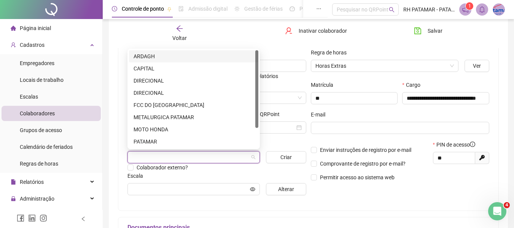
click at [151, 159] on input "search" at bounding box center [190, 156] width 116 height 11
click at [169, 142] on div "PATAMAR" at bounding box center [194, 141] width 120 height 8
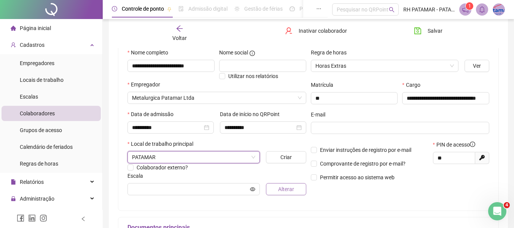
click at [269, 191] on button "Alterar" at bounding box center [286, 189] width 40 height 12
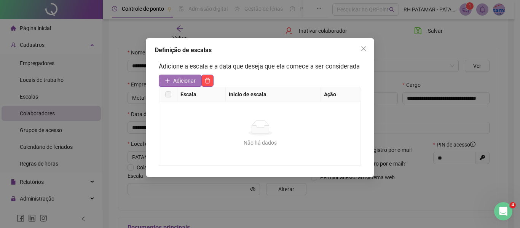
click at [177, 83] on span "Adicionar" at bounding box center [184, 80] width 22 height 8
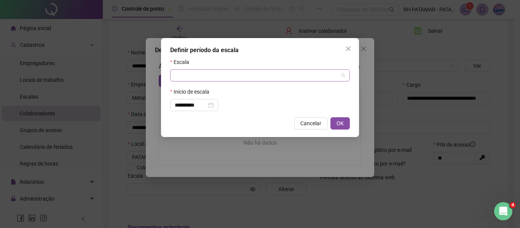
click at [188, 78] on input "search" at bounding box center [257, 75] width 164 height 11
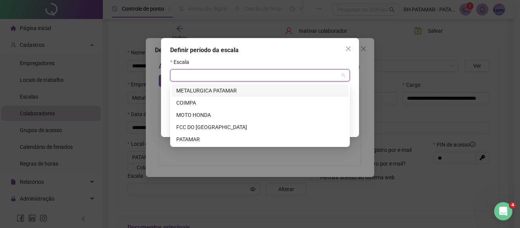
click at [197, 92] on div "METALURGICA PATAMAR" at bounding box center [259, 90] width 167 height 8
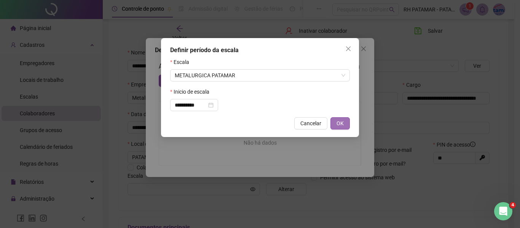
click at [336, 126] on button "OK" at bounding box center [339, 123] width 19 height 12
type input "**********"
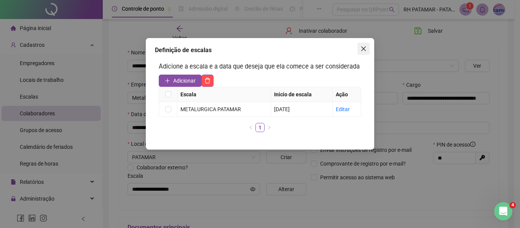
click at [365, 43] on button "Close" at bounding box center [363, 49] width 12 height 12
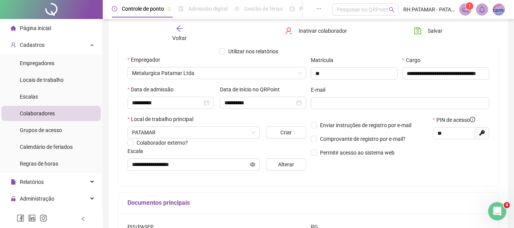
scroll to position [114, 0]
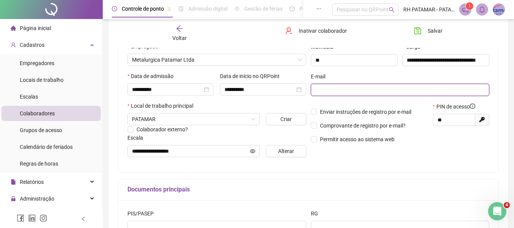
click at [350, 93] on input "text" at bounding box center [399, 90] width 168 height 8
paste input "**********"
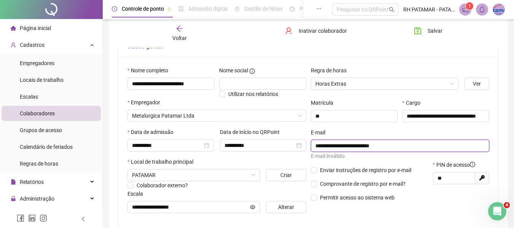
scroll to position [0, 0]
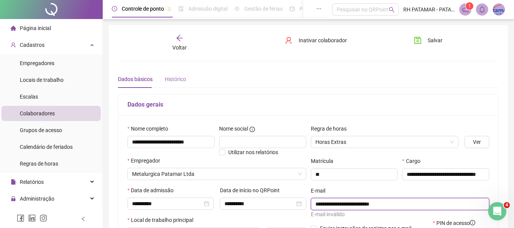
type input "**********"
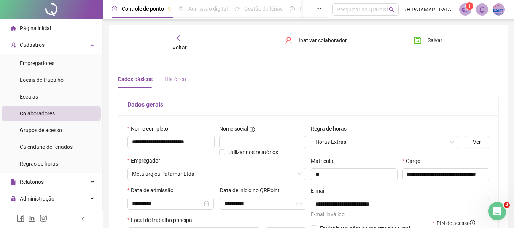
click at [177, 73] on div "Histórico" at bounding box center [175, 79] width 21 height 18
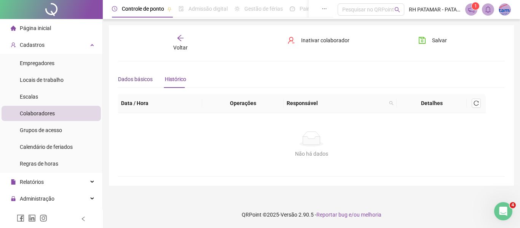
drag, startPoint x: 140, startPoint y: 82, endPoint x: 227, endPoint y: 77, distance: 87.6
click at [140, 81] on div "Dados básicos" at bounding box center [135, 79] width 35 height 8
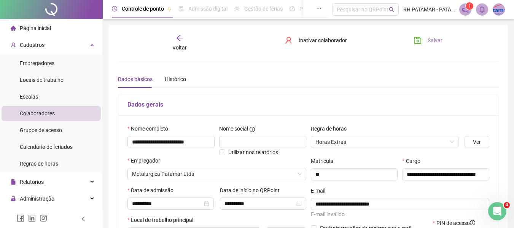
click at [433, 40] on span "Salvar" at bounding box center [435, 40] width 15 height 8
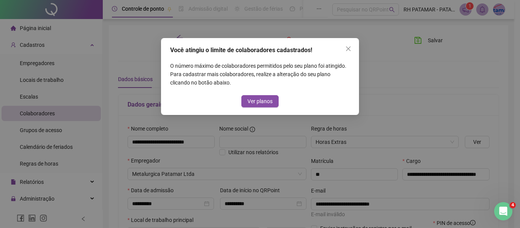
click at [355, 48] on div "Você atingiu o limite de colaboradores cadastrados! O número máximo de colabora…" at bounding box center [260, 76] width 198 height 77
click at [354, 48] on span "Close" at bounding box center [348, 49] width 12 height 6
